Goal: Task Accomplishment & Management: Manage account settings

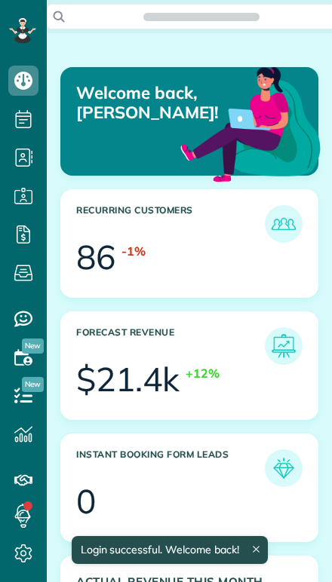
scroll to position [107, 241]
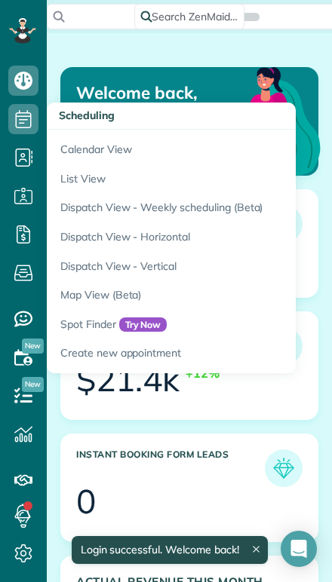
click at [72, 150] on link "Calendar View" at bounding box center [235, 147] width 377 height 35
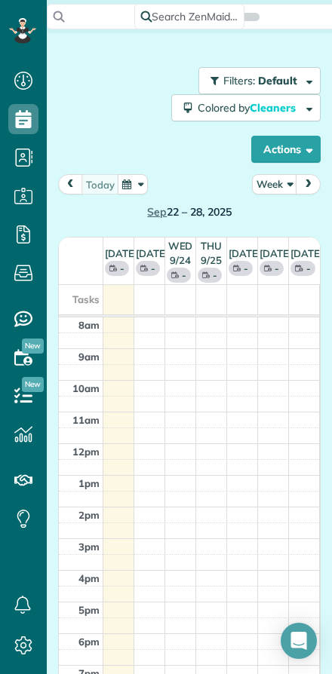
scroll to position [7, 7]
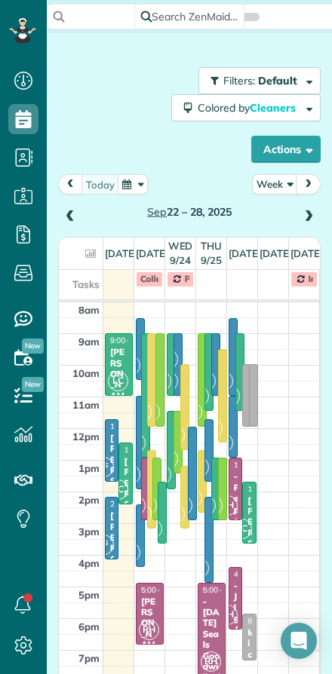
click at [277, 182] on button "Week" at bounding box center [274, 184] width 45 height 20
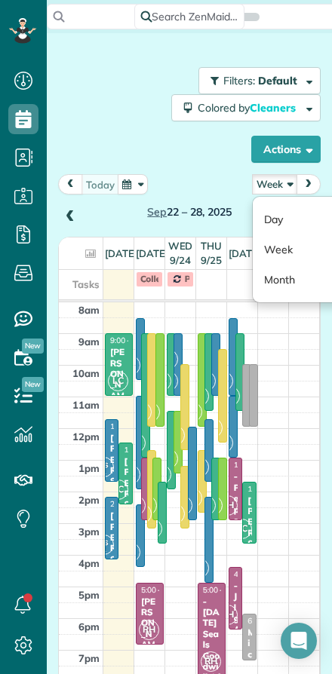
click at [271, 208] on link "Day" at bounding box center [312, 219] width 119 height 30
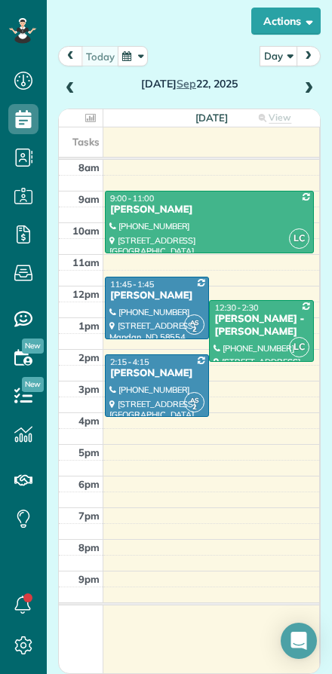
scroll to position [128, 0]
click at [161, 221] on div at bounding box center [209, 222] width 207 height 61
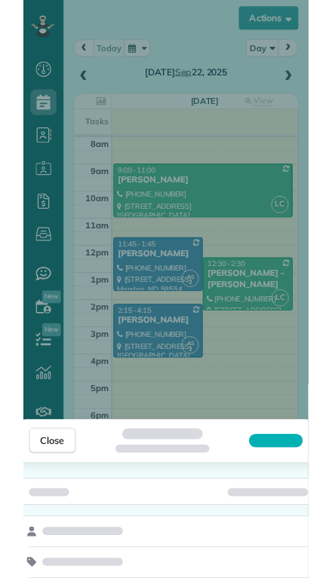
scroll to position [612, 47]
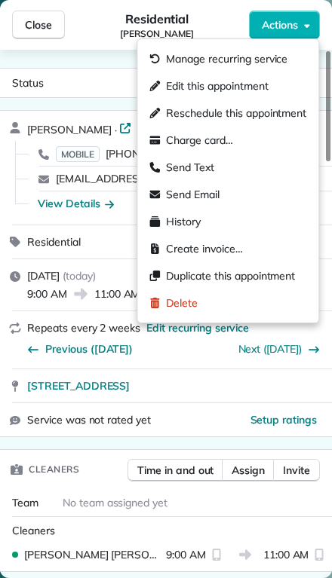
click at [174, 90] on span "Edit this appointment" at bounding box center [217, 85] width 102 height 15
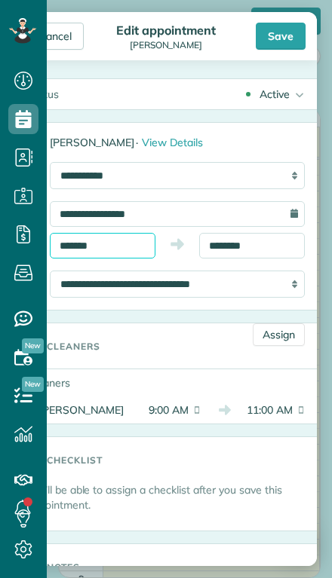
click at [90, 244] on input "*******" at bounding box center [103, 246] width 106 height 26
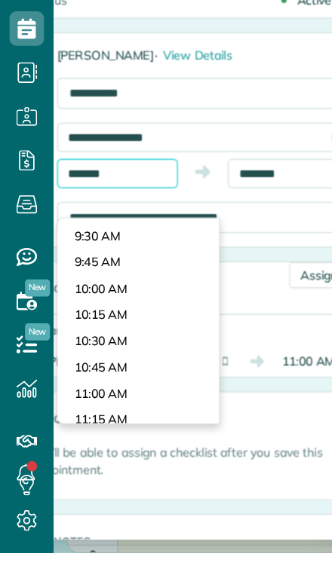
scroll to position [849, 0]
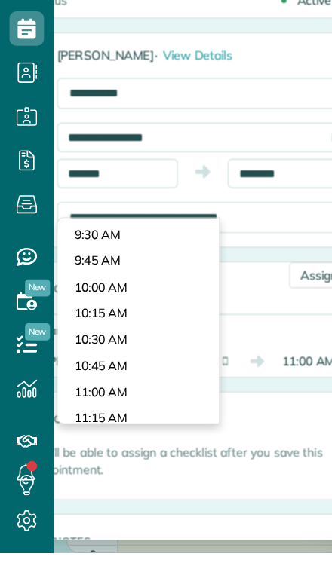
click at [74, 250] on body "Dashboard Scheduling Calendar View List View Dispatch View - Weekly scheduling …" at bounding box center [166, 289] width 332 height 578
type input "********"
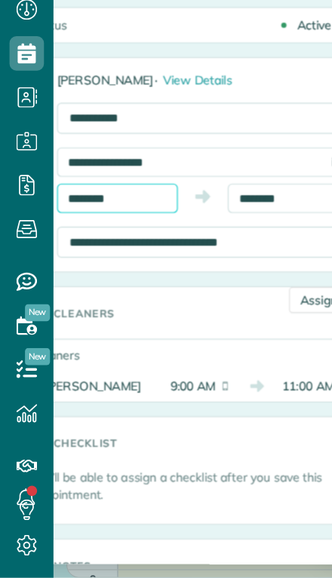
click at [106, 233] on input "********" at bounding box center [103, 246] width 106 height 26
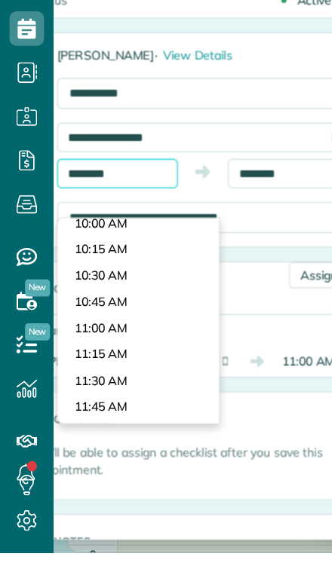
click at [116, 233] on input "********" at bounding box center [103, 246] width 106 height 26
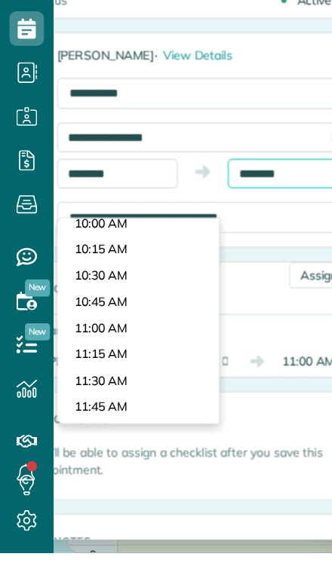
click at [241, 233] on input "********" at bounding box center [252, 246] width 106 height 26
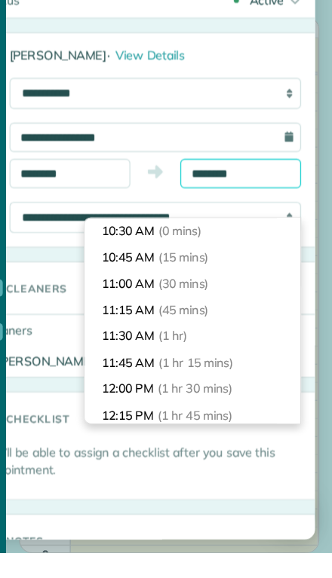
scroll to position [23, 0]
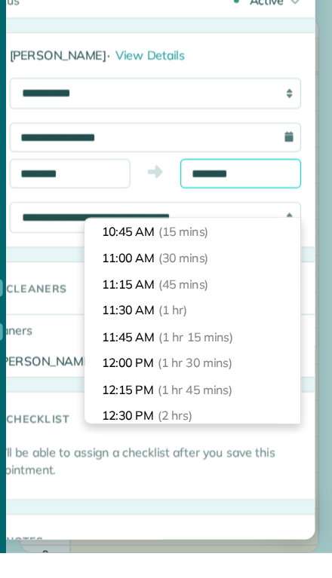
click at [226, 233] on input "********" at bounding box center [252, 246] width 106 height 26
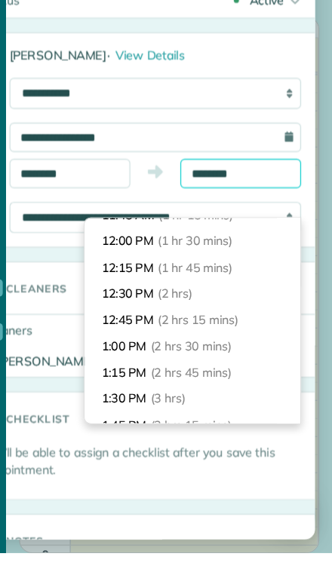
scroll to position [138, 0]
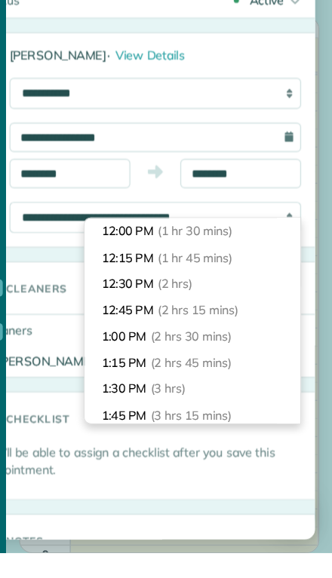
click at [115, 354] on li "12:45 PM (2 hrs 15 mins)" at bounding box center [209, 365] width 189 height 23
type input "********"
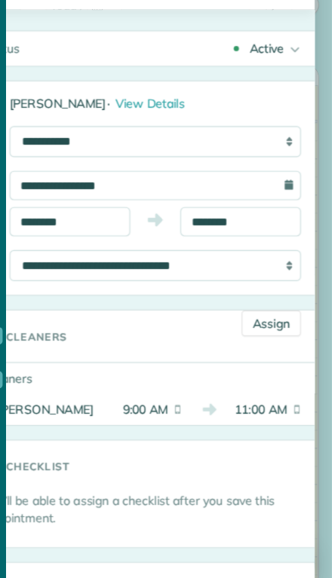
scroll to position [0, 0]
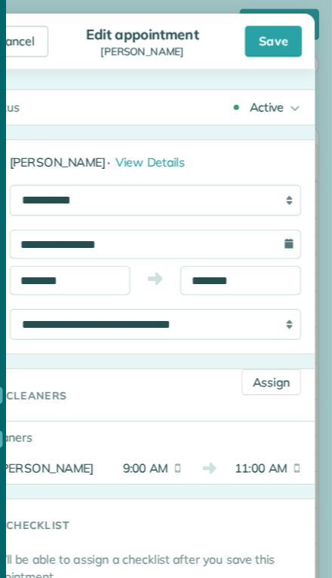
click at [256, 40] on div "Save" at bounding box center [281, 36] width 50 height 27
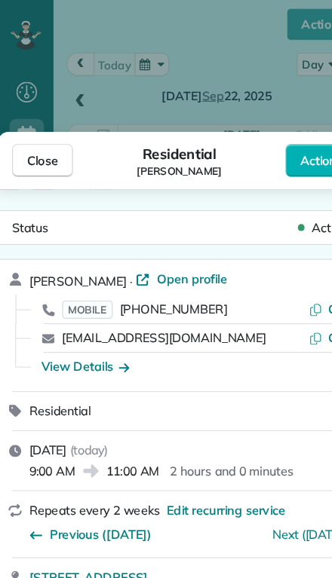
scroll to position [127, 0]
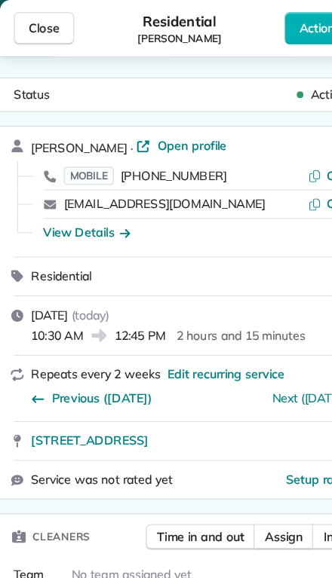
click at [36, 35] on button "Close" at bounding box center [38, 25] width 53 height 29
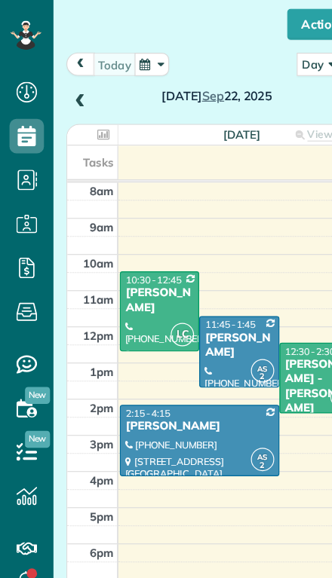
scroll to position [128, 0]
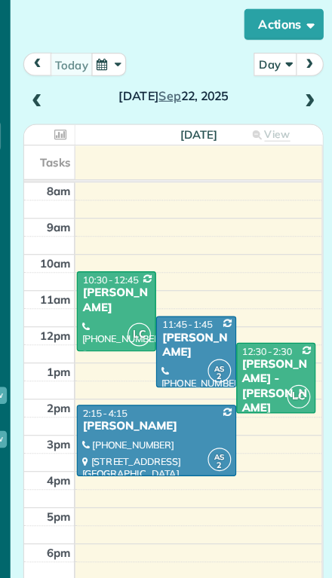
click at [106, 273] on div at bounding box center [140, 272] width 68 height 69
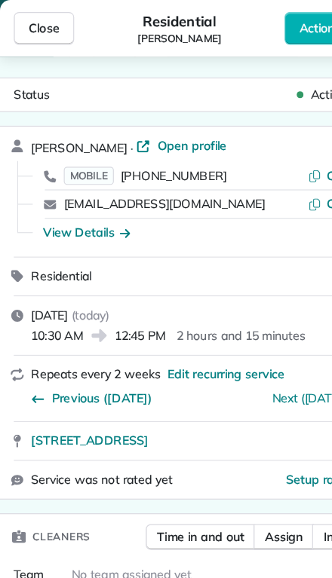
click at [27, 27] on span "Close" at bounding box center [38, 24] width 27 height 15
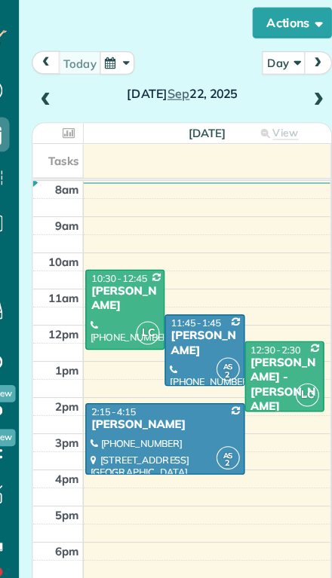
scroll to position [4, 0]
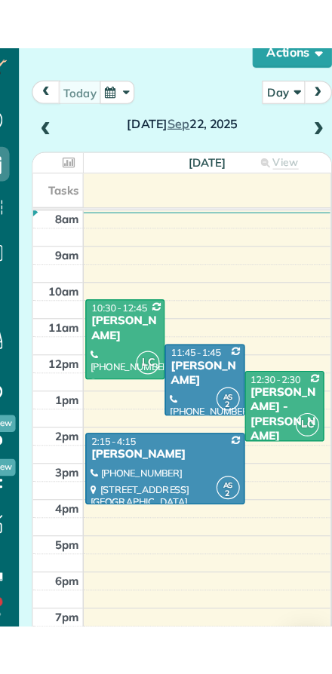
scroll to position [674, 47]
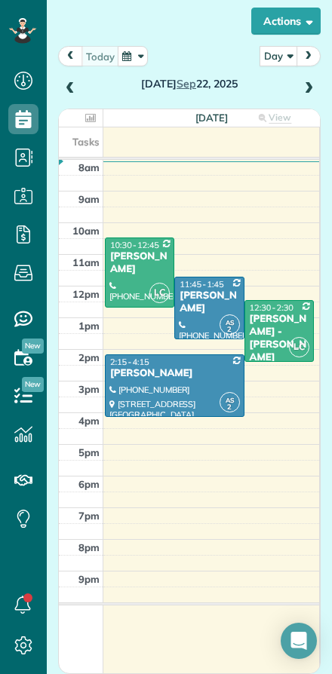
click at [308, 89] on span at bounding box center [308, 89] width 17 height 14
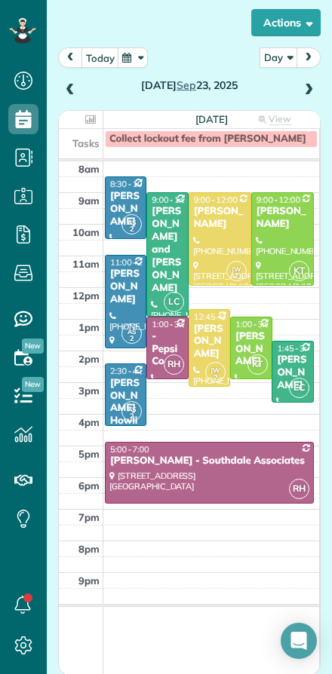
click at [315, 97] on span at bounding box center [308, 91] width 17 height 14
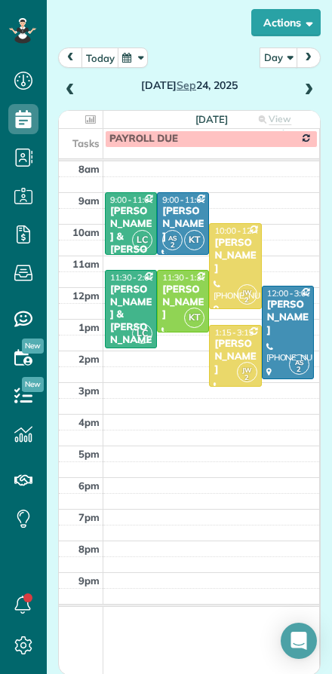
click at [140, 290] on div "[PERSON_NAME] & [PERSON_NAME]" at bounding box center [130, 322] width 43 height 76
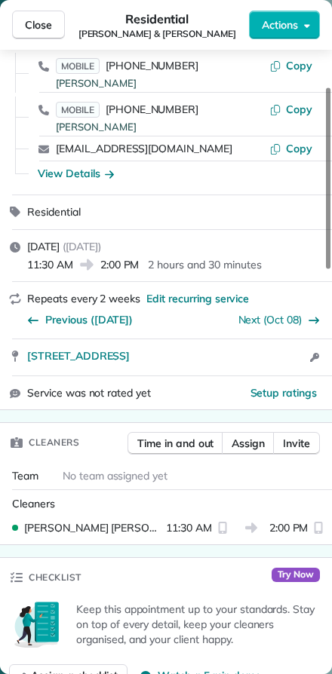
scroll to position [75, 0]
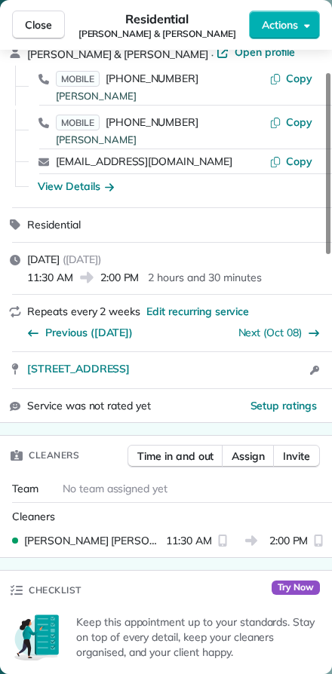
click at [41, 35] on button "Close" at bounding box center [38, 25] width 53 height 29
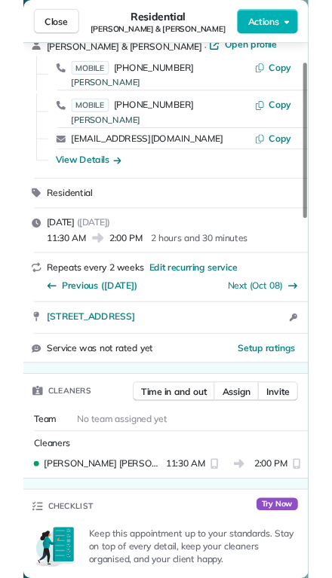
scroll to position [612, 47]
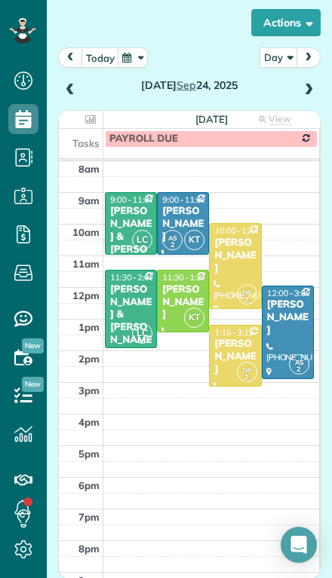
click at [309, 79] on span at bounding box center [308, 90] width 17 height 23
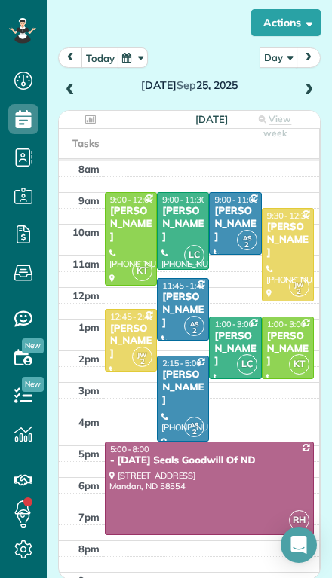
click at [69, 84] on span at bounding box center [70, 91] width 17 height 14
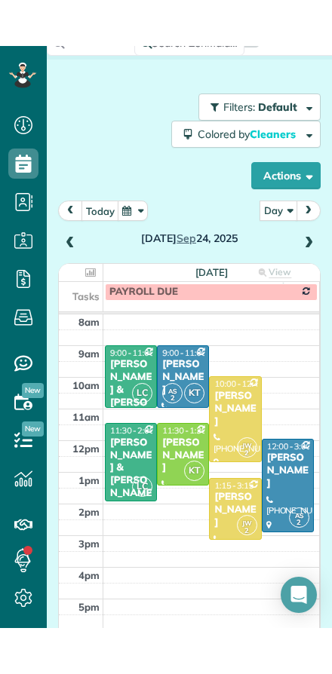
scroll to position [2, 0]
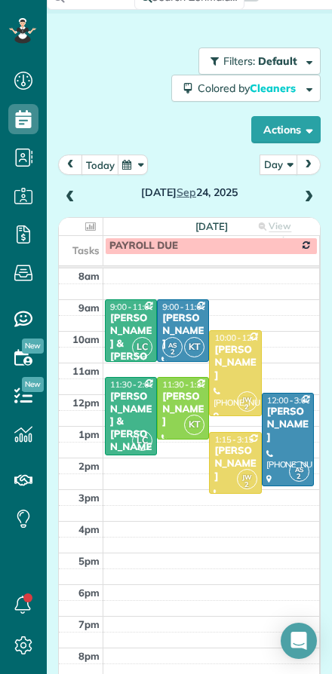
scroll to position [674, 47]
click at [75, 187] on span at bounding box center [70, 197] width 17 height 23
